Goal: Task Accomplishment & Management: Manage account settings

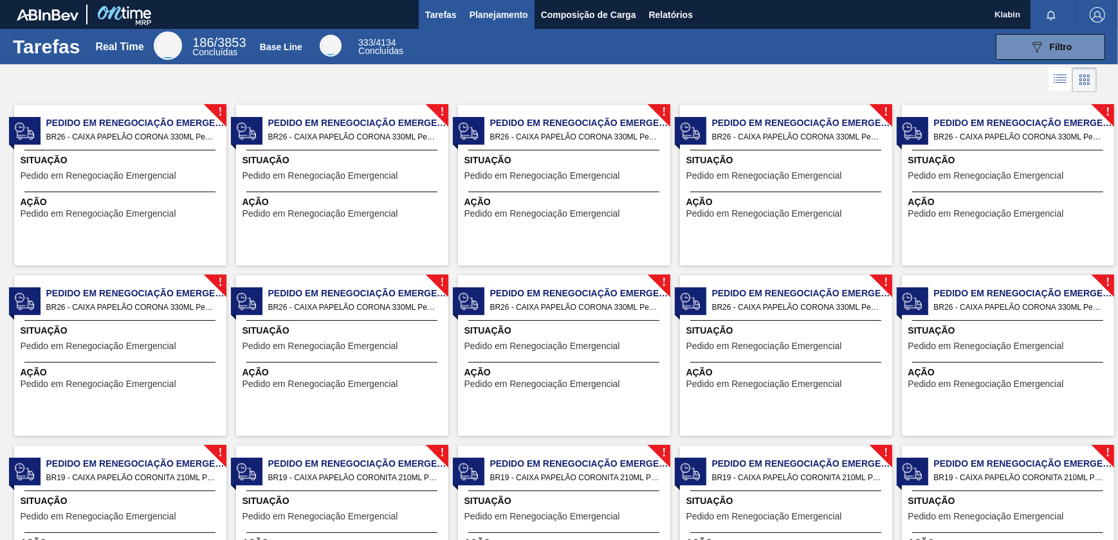
click at [482, 10] on span "Planejamento" at bounding box center [499, 14] width 59 height 15
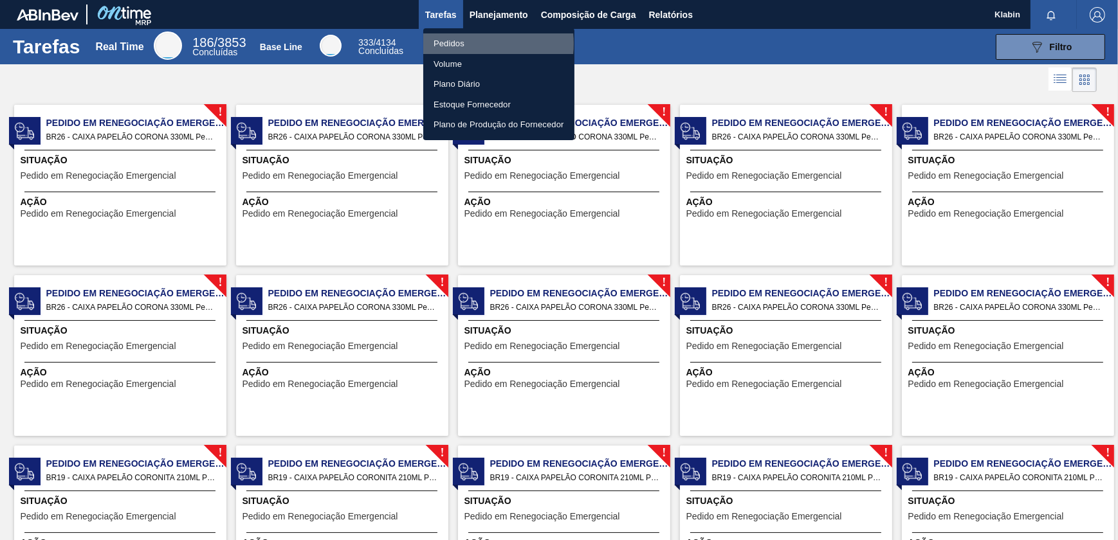
click at [461, 44] on li "Pedidos" at bounding box center [498, 43] width 151 height 21
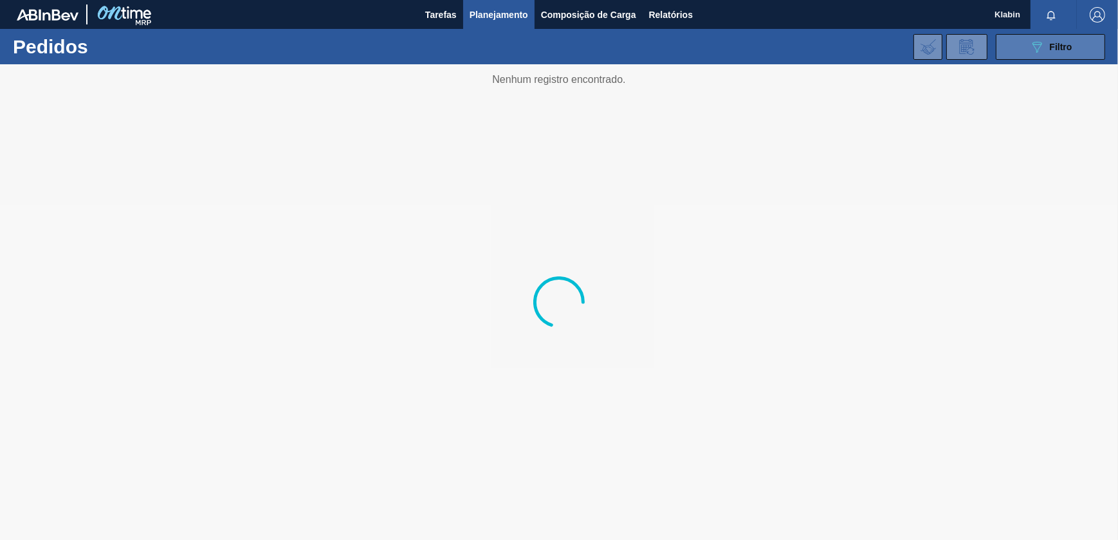
click at [1066, 47] on span "Filtro" at bounding box center [1061, 47] width 23 height 10
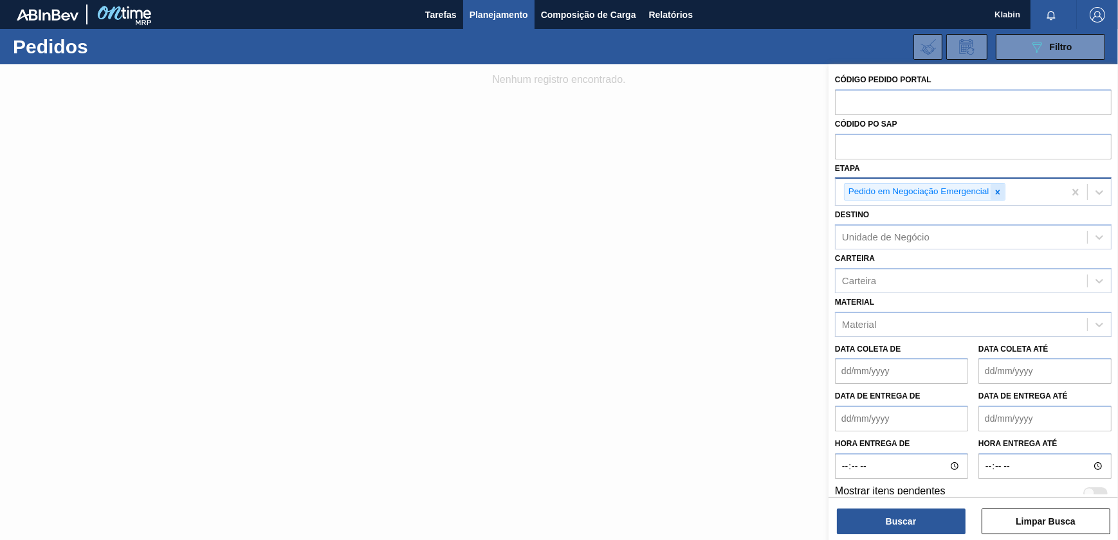
click at [998, 192] on icon at bounding box center [998, 192] width 5 height 5
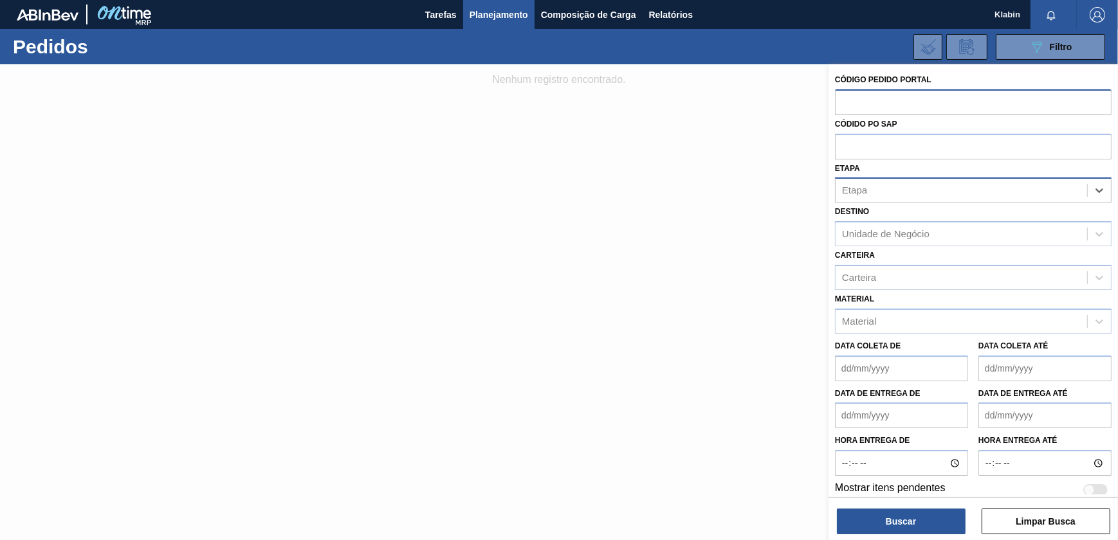
click at [908, 93] on input "text" at bounding box center [973, 101] width 277 height 24
paste input "text"
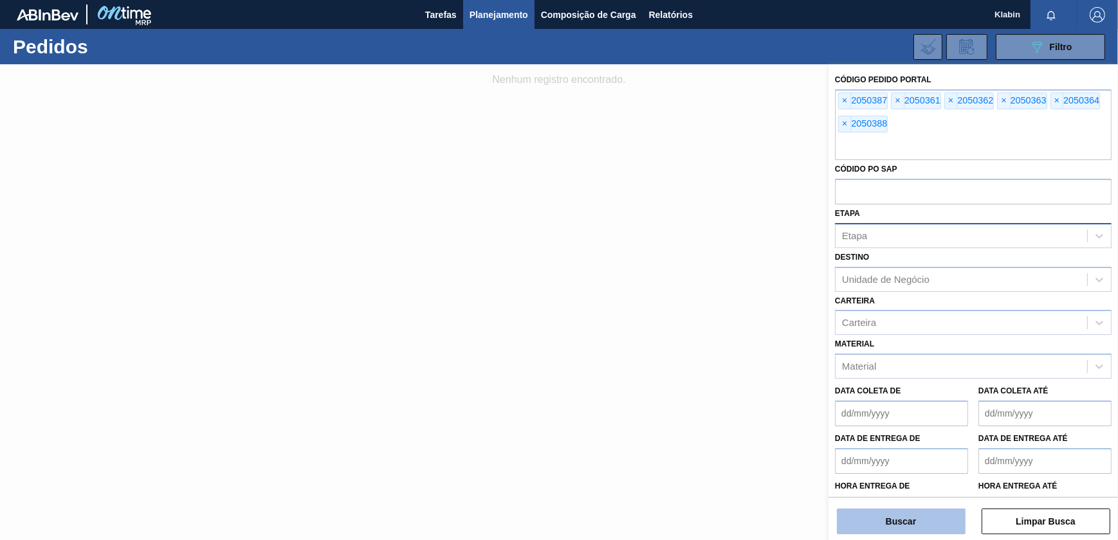
click at [937, 516] on button "Buscar" at bounding box center [901, 522] width 129 height 26
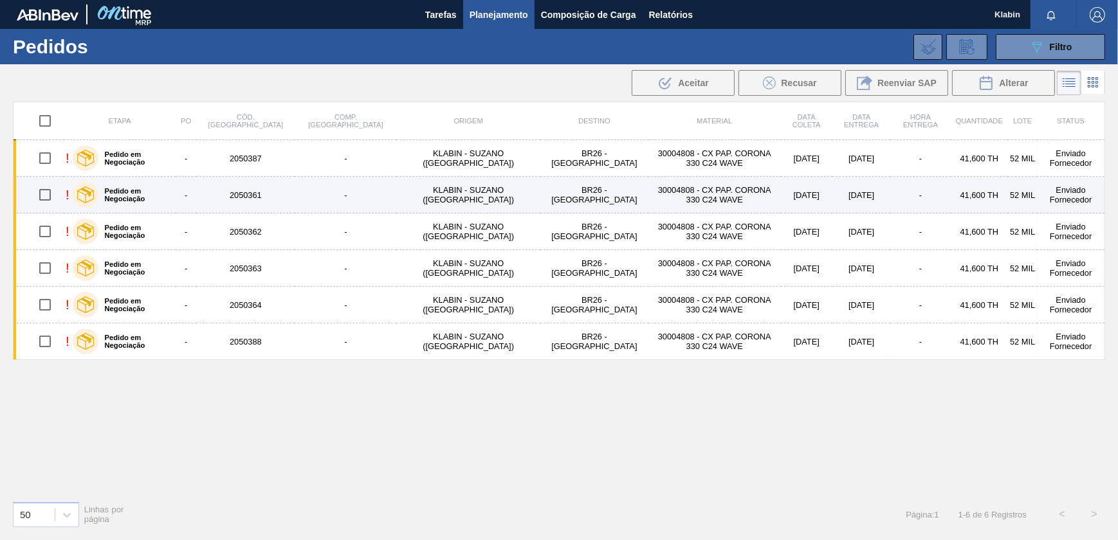
drag, startPoint x: 55, startPoint y: 154, endPoint x: 45, endPoint y: 187, distance: 34.4
click at [55, 154] on input "checkbox" at bounding box center [45, 158] width 27 height 27
checkbox input "true"
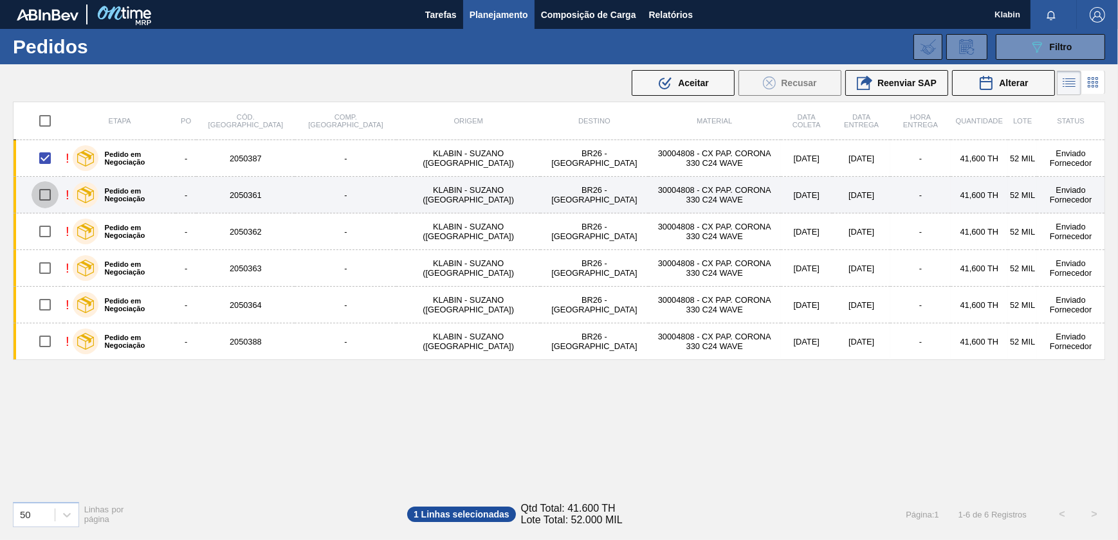
click at [46, 198] on input "checkbox" at bounding box center [45, 194] width 27 height 27
checkbox input "true"
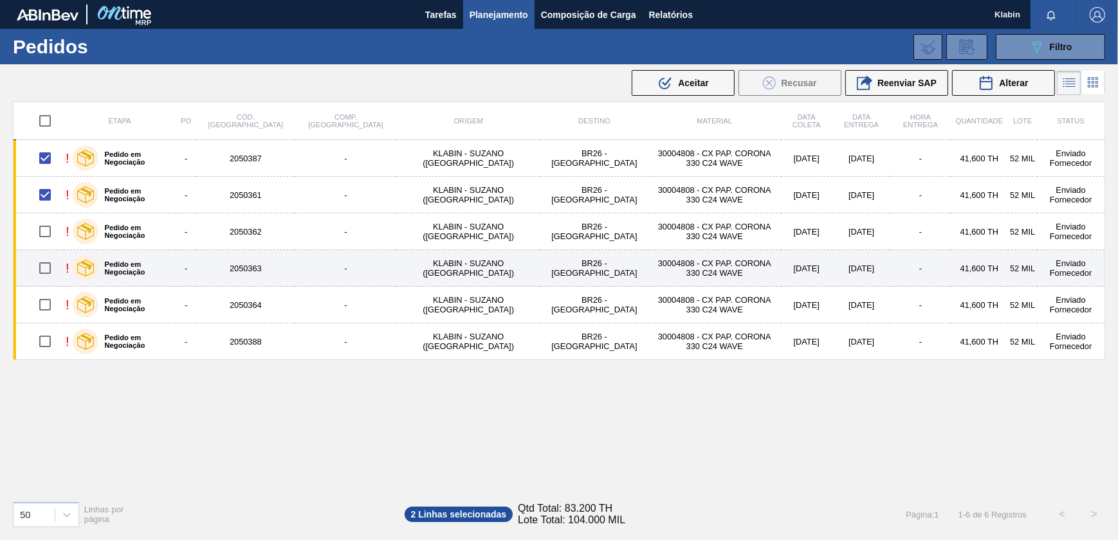
drag, startPoint x: 42, startPoint y: 230, endPoint x: 54, endPoint y: 262, distance: 34.4
click at [44, 230] on input "checkbox" at bounding box center [45, 231] width 27 height 27
checkbox input "true"
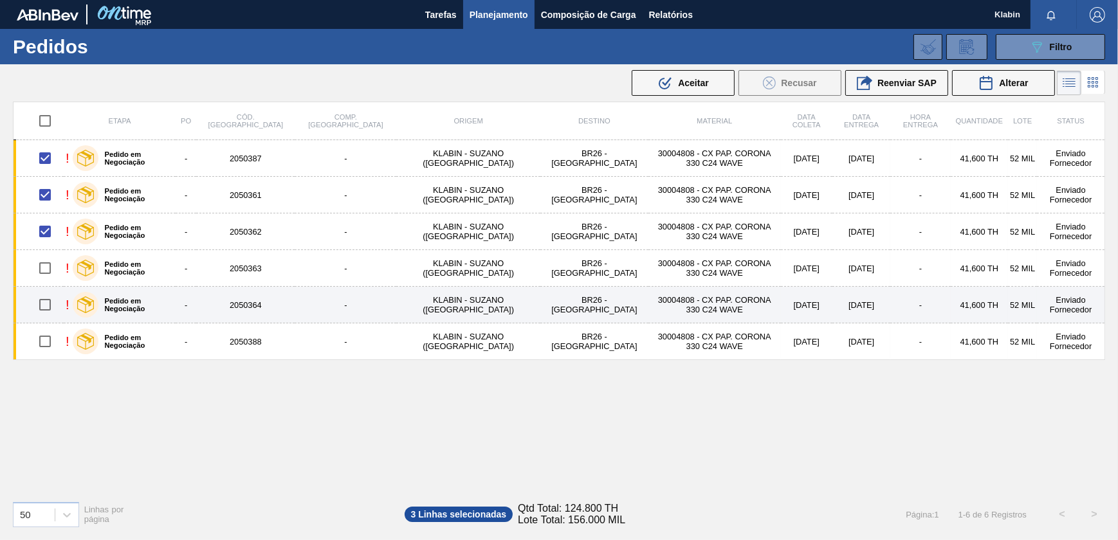
drag, startPoint x: 53, startPoint y: 270, endPoint x: 45, endPoint y: 302, distance: 33.1
click at [51, 271] on input "checkbox" at bounding box center [45, 268] width 27 height 27
checkbox input "true"
click at [44, 314] on input "checkbox" at bounding box center [45, 304] width 27 height 27
checkbox input "true"
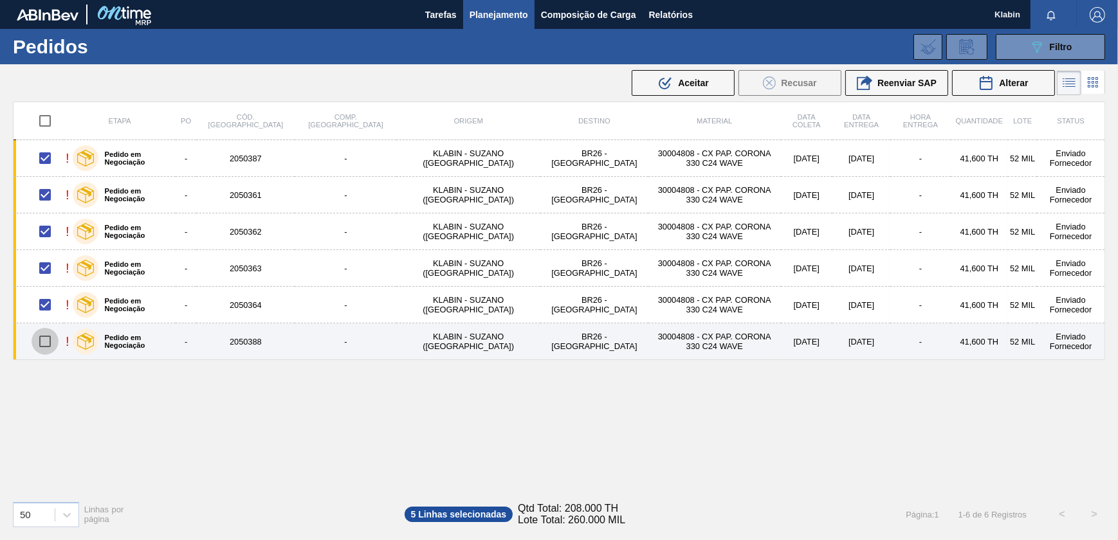
click at [48, 336] on input "checkbox" at bounding box center [45, 341] width 27 height 27
checkbox input "true"
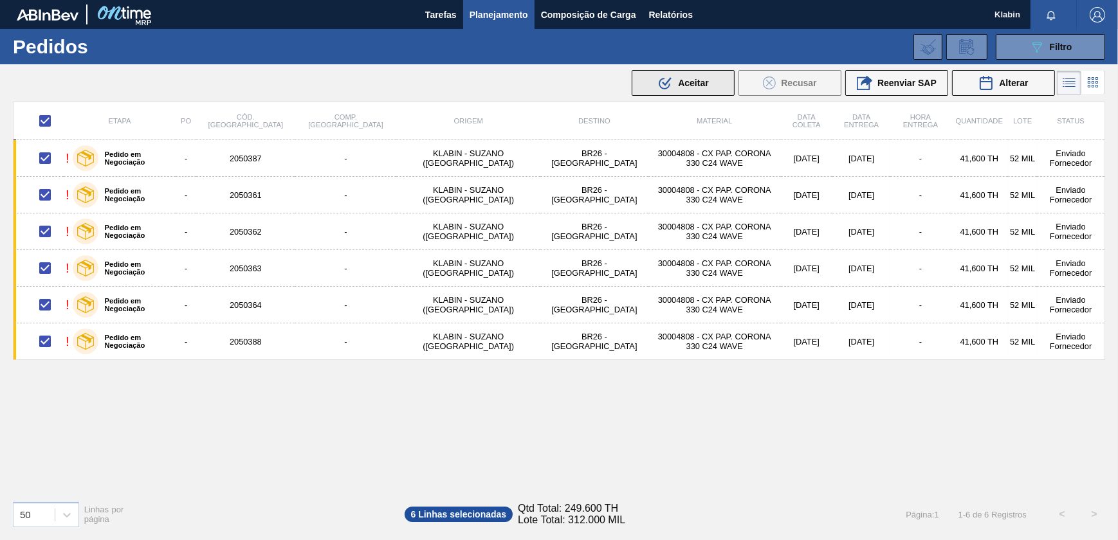
click at [679, 76] on div ".b{fill:var(--color-action-default)} Aceitar" at bounding box center [683, 82] width 51 height 15
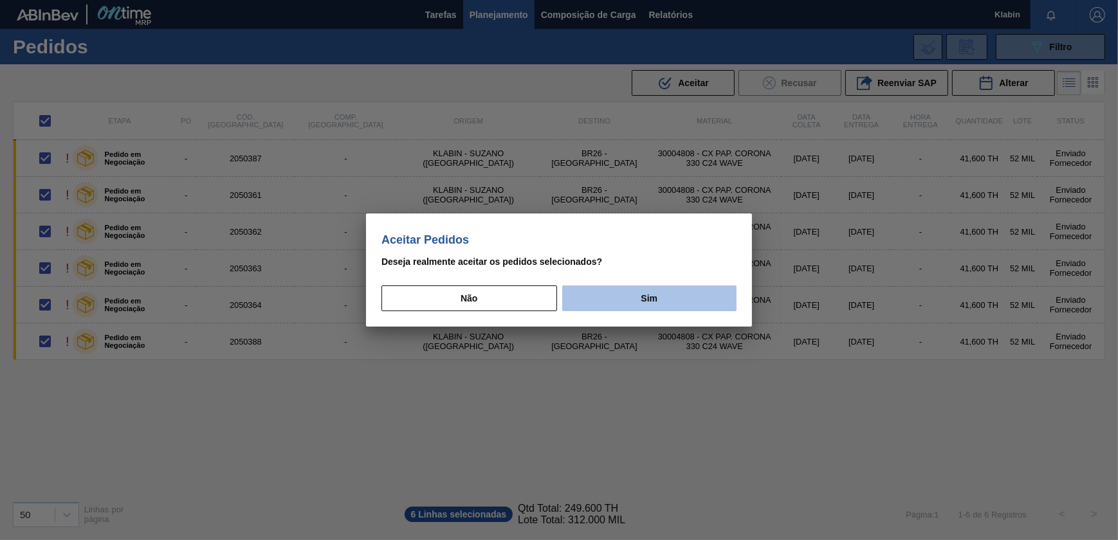
click at [674, 295] on button "Sim" at bounding box center [649, 299] width 174 height 26
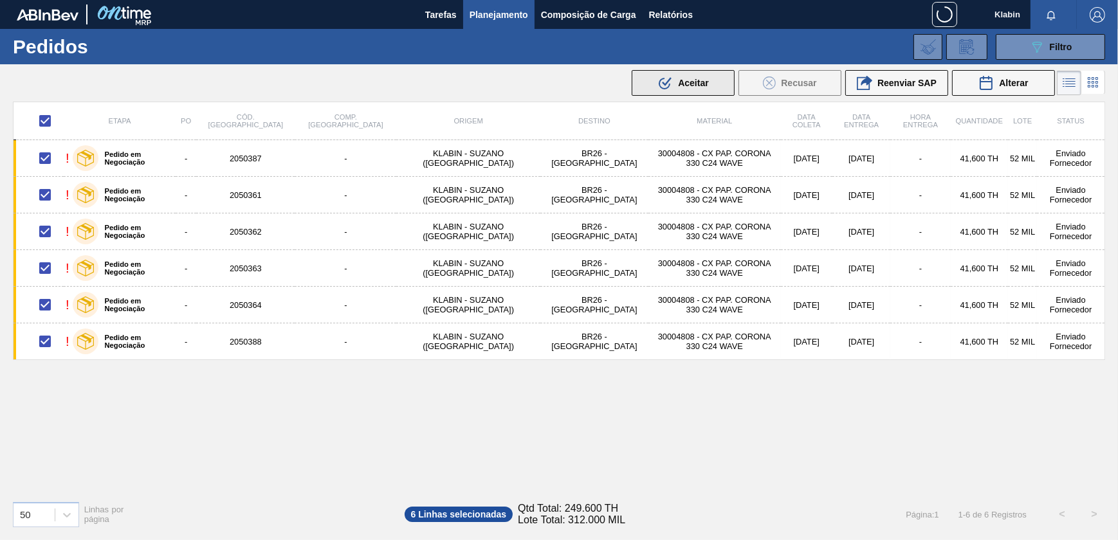
checkbox input "false"
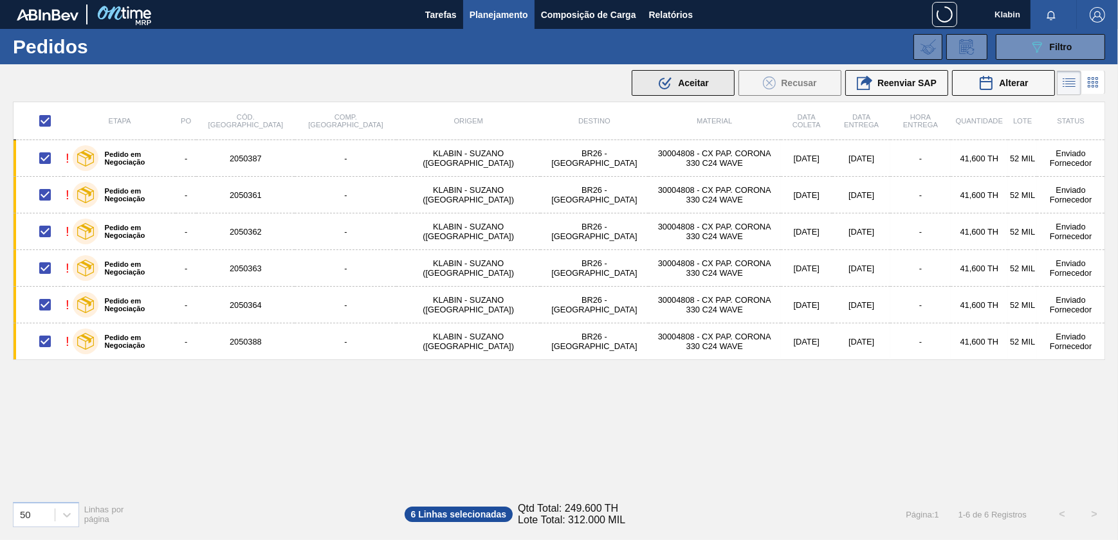
checkbox input "false"
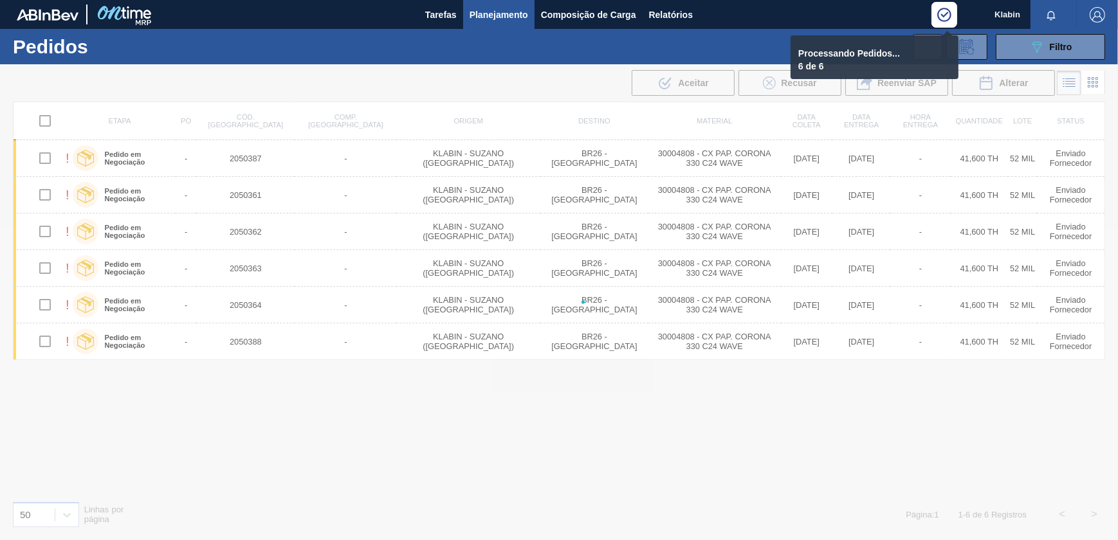
click at [692, 82] on div at bounding box center [559, 302] width 1118 height 476
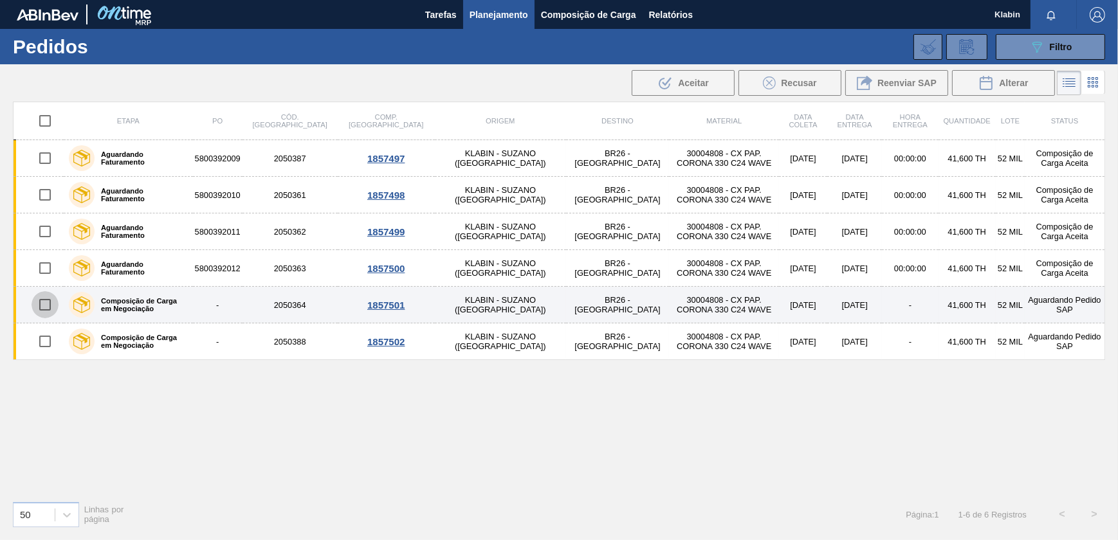
click at [49, 301] on input "checkbox" at bounding box center [45, 304] width 27 height 27
checkbox input "true"
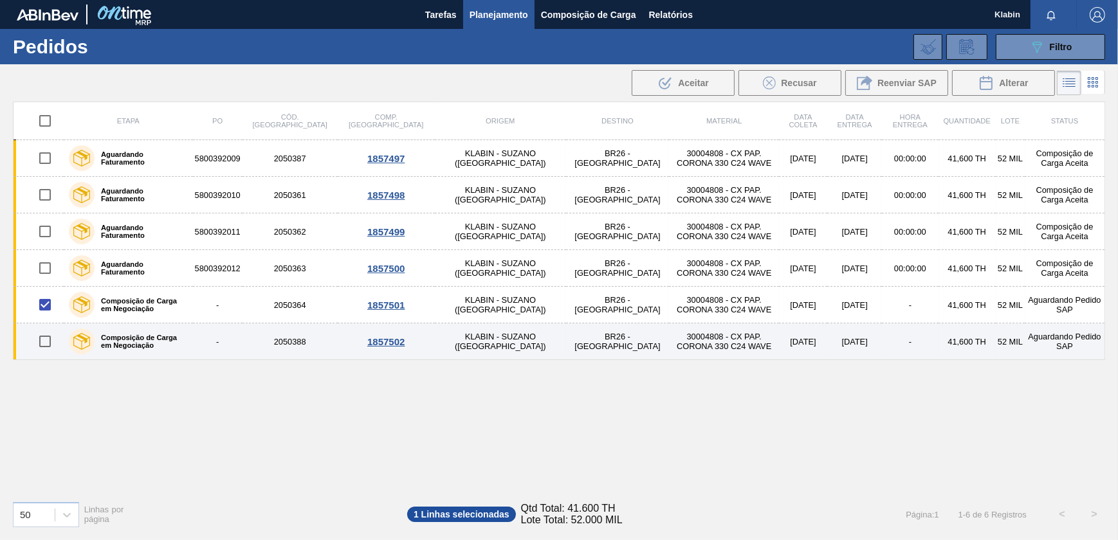
click at [45, 351] on input "checkbox" at bounding box center [45, 341] width 27 height 27
checkbox input "true"
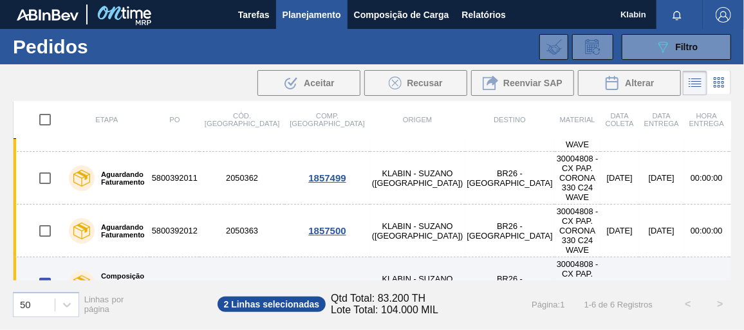
scroll to position [109, 0]
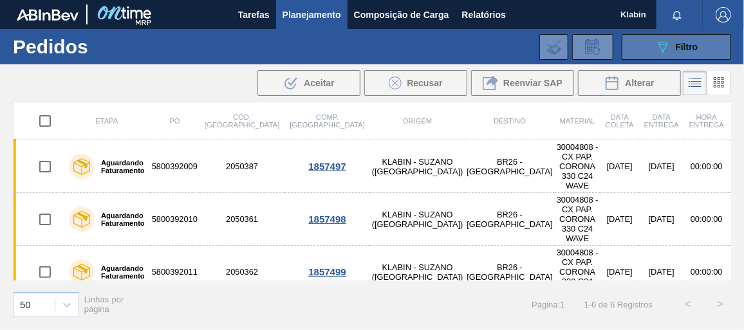
click at [687, 46] on span "Filtro" at bounding box center [687, 47] width 23 height 10
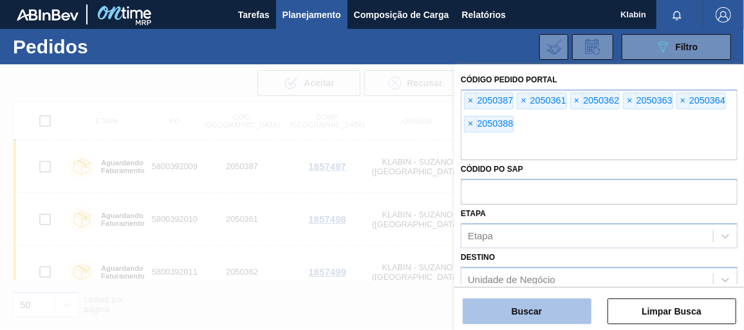
click at [537, 309] on button "Buscar" at bounding box center [527, 312] width 129 height 26
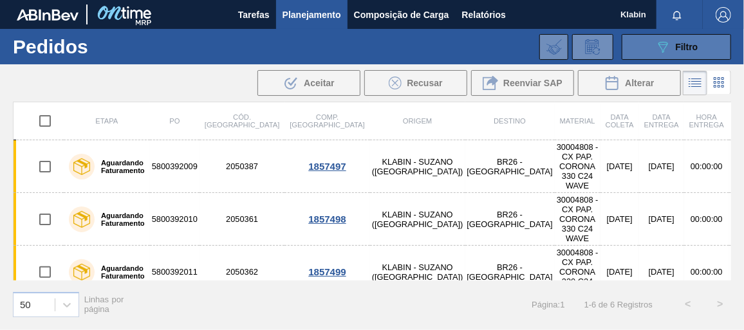
click at [688, 47] on span "Filtro" at bounding box center [687, 47] width 23 height 10
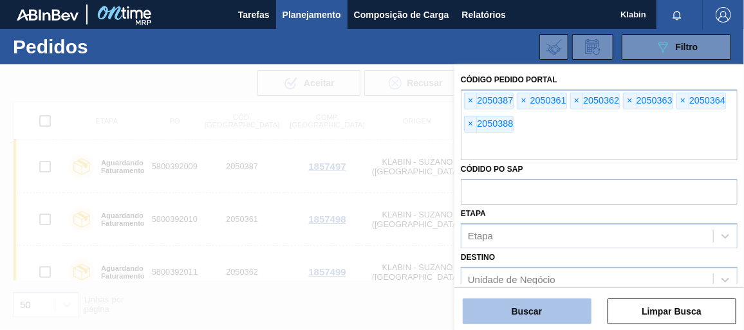
click at [521, 306] on button "Buscar" at bounding box center [527, 312] width 129 height 26
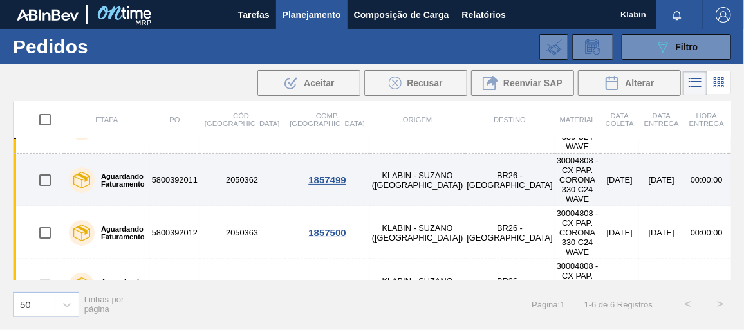
scroll to position [109, 0]
